Goal: Check status: Check status

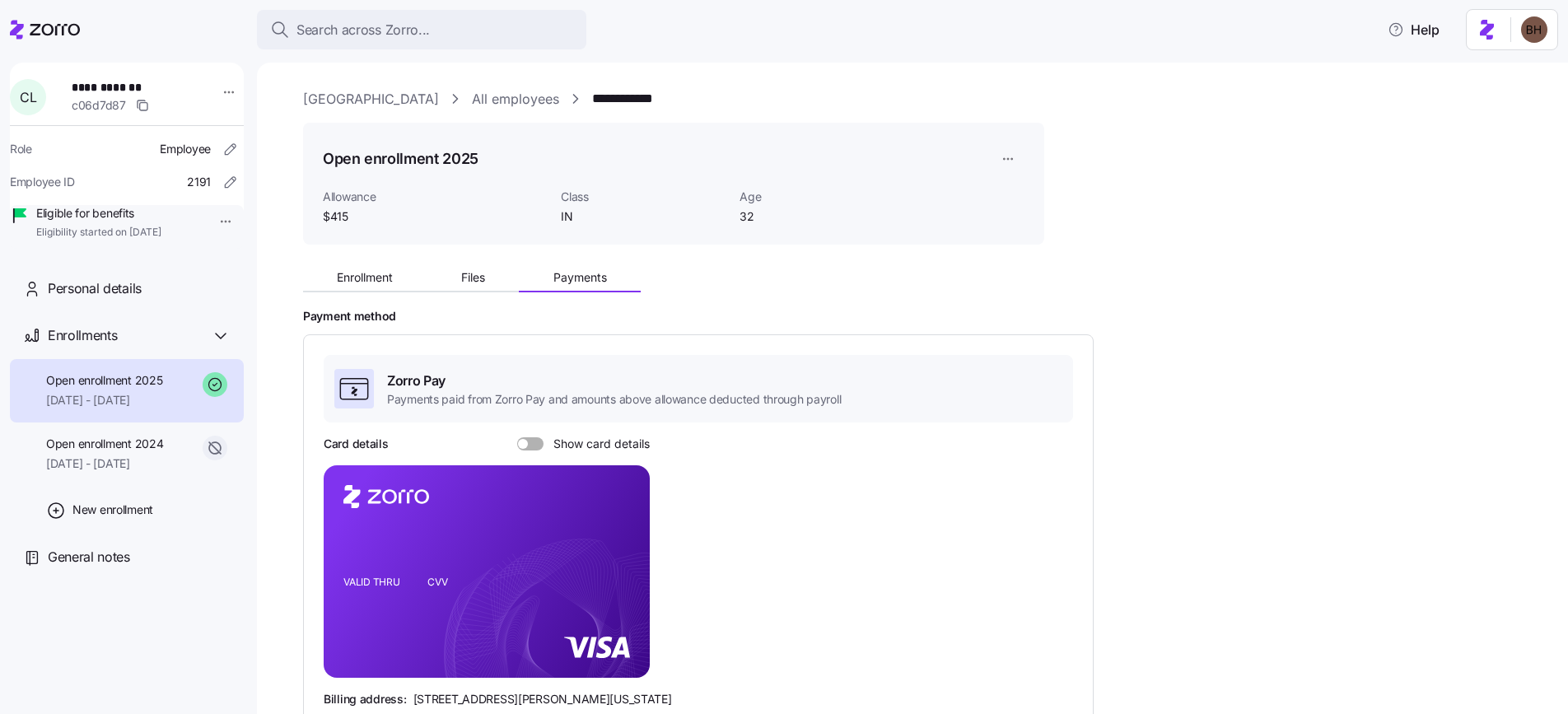
scroll to position [341, 0]
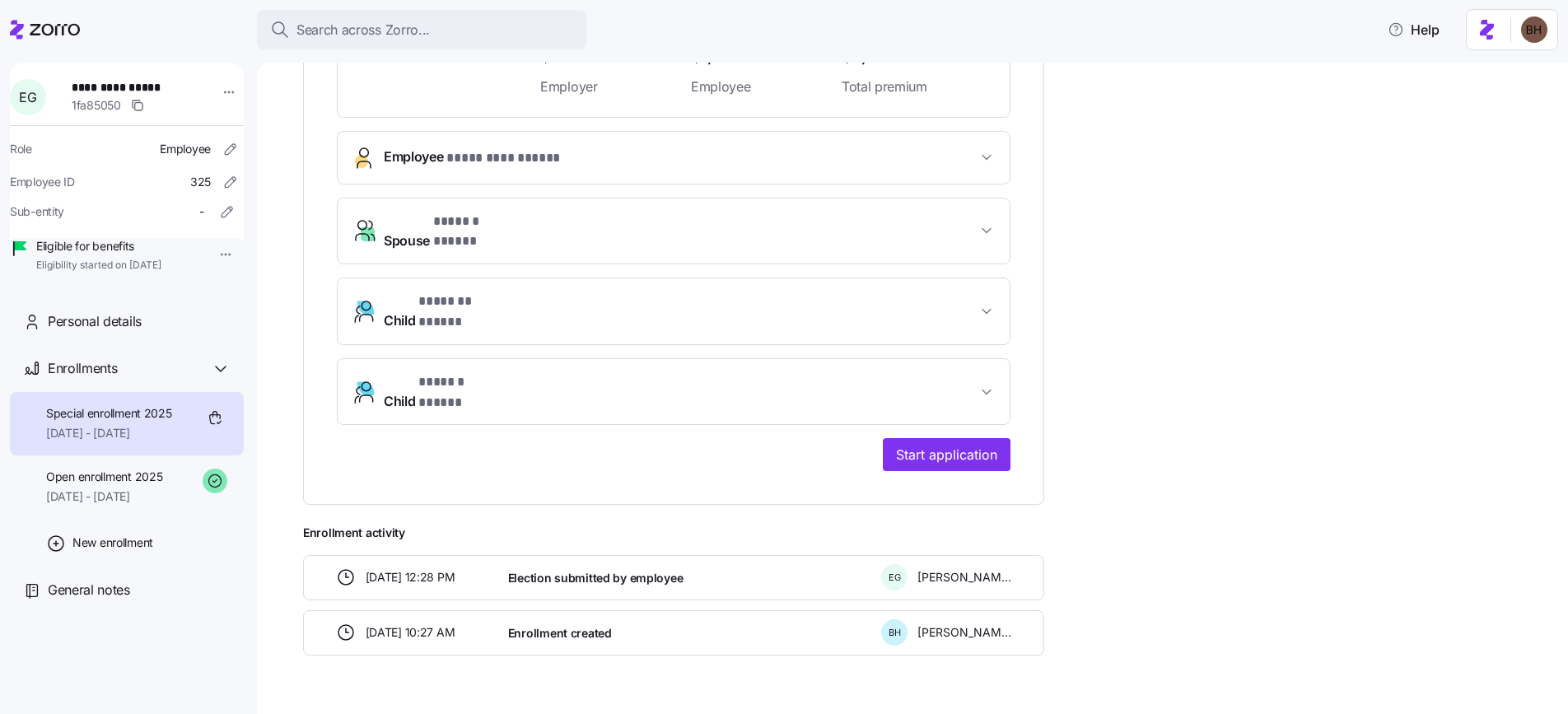
scroll to position [515, 0]
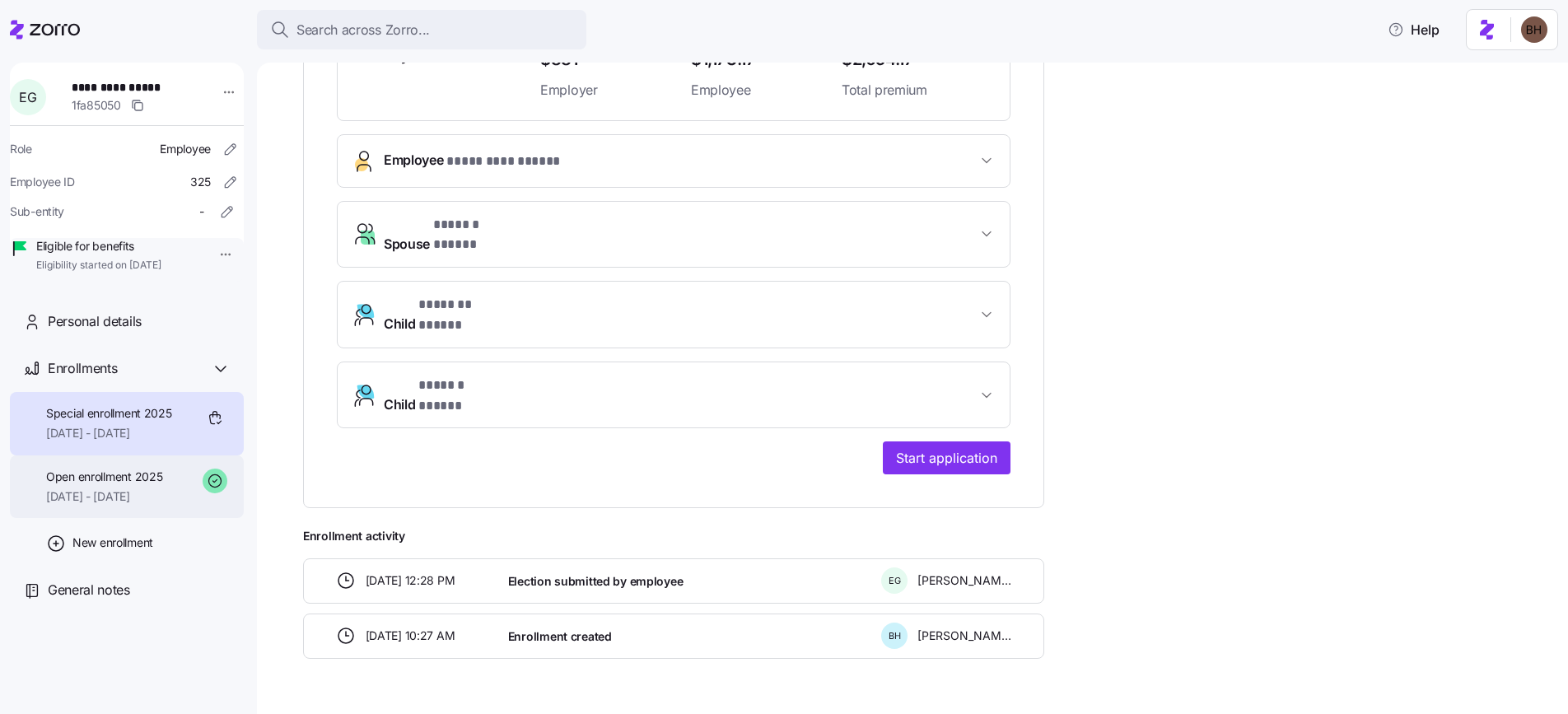
click at [139, 505] on span "[DATE] - [DATE]" at bounding box center [104, 496] width 116 height 16
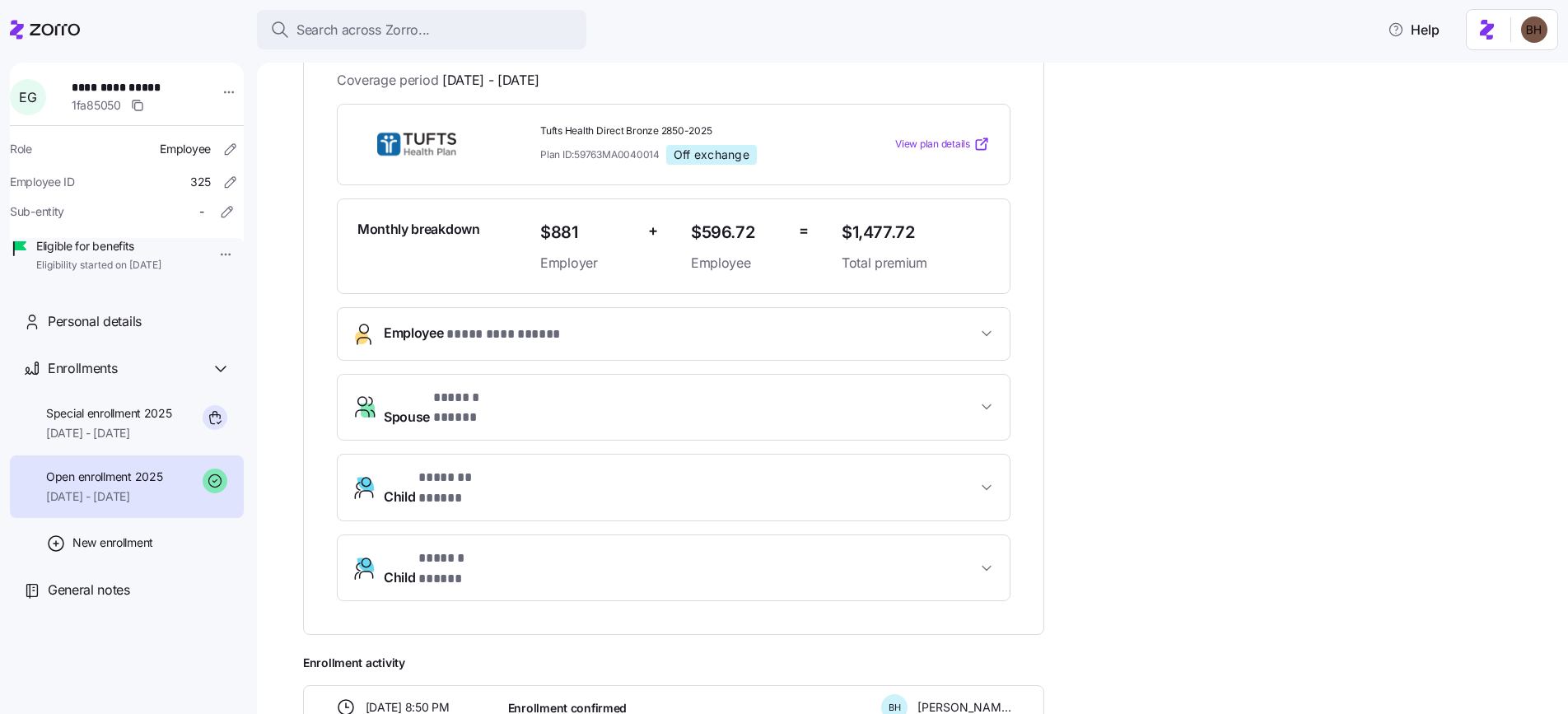
scroll to position [527, 0]
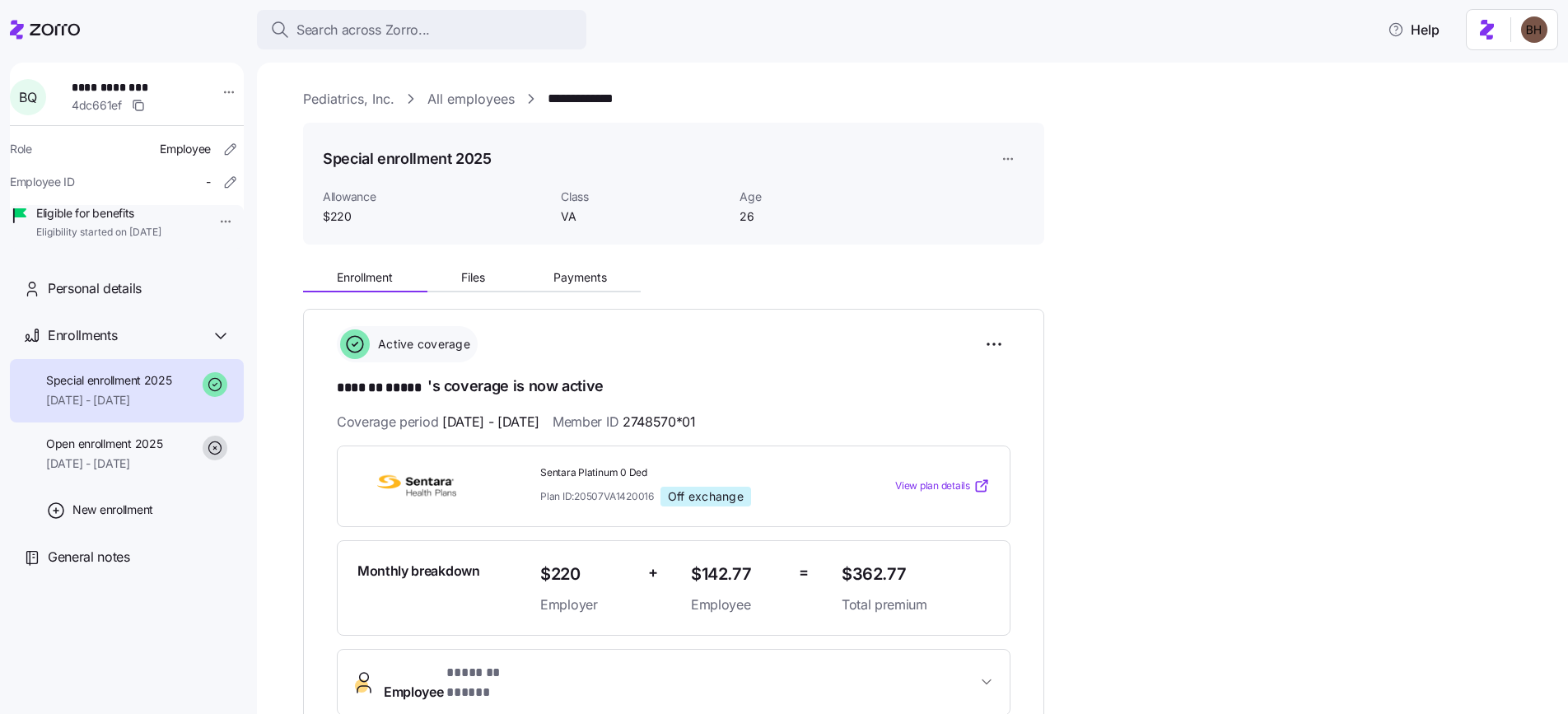
scroll to position [379, 0]
